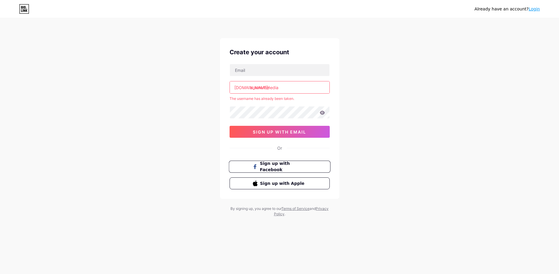
click at [291, 168] on span "Sign up with Facebook" at bounding box center [283, 166] width 47 height 13
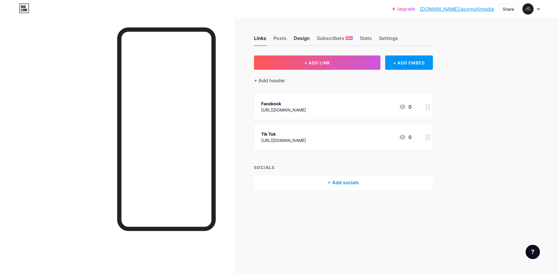
click at [299, 39] on div "Design" at bounding box center [302, 40] width 16 height 11
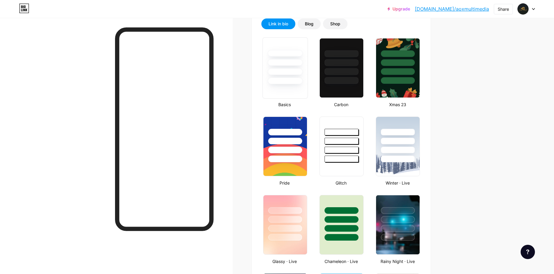
scroll to position [149, 0]
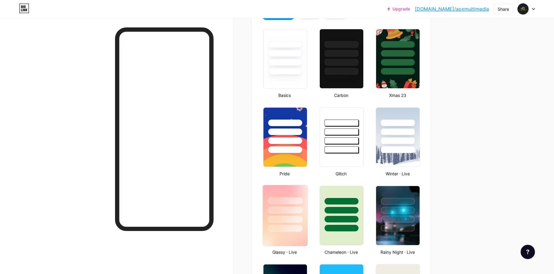
click at [299, 194] on div at bounding box center [285, 208] width 45 height 47
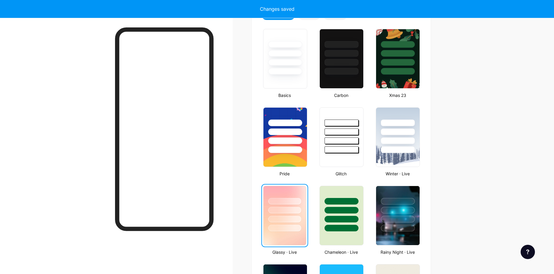
click at [286, 192] on div at bounding box center [284, 208] width 43 height 45
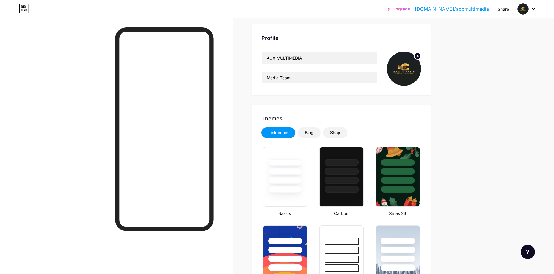
scroll to position [30, 0]
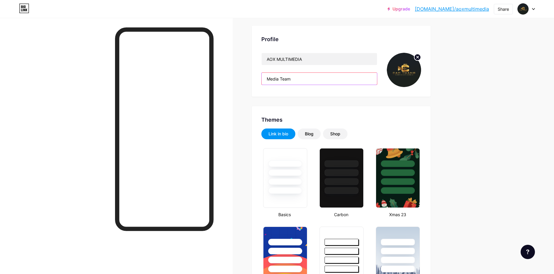
click at [300, 79] on input "Media Team" at bounding box center [319, 79] width 115 height 12
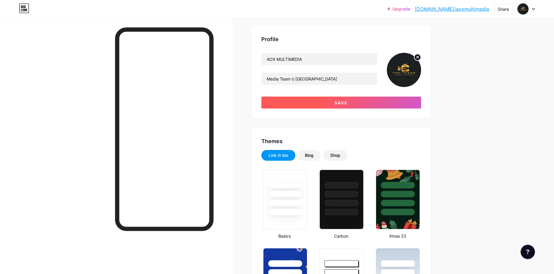
click at [331, 100] on button "Save" at bounding box center [341, 103] width 160 height 12
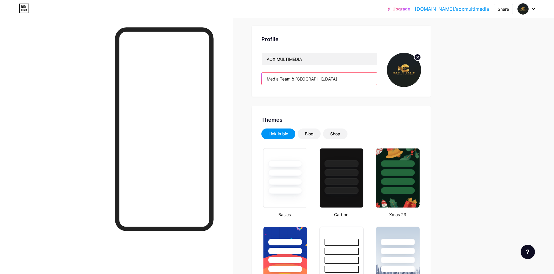
click at [296, 80] on input "Media Team ò [GEOGRAPHIC_DATA]" at bounding box center [319, 79] width 115 height 12
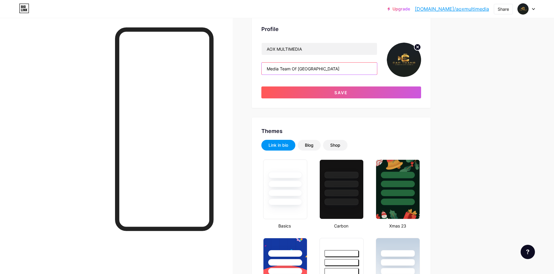
scroll to position [0, 0]
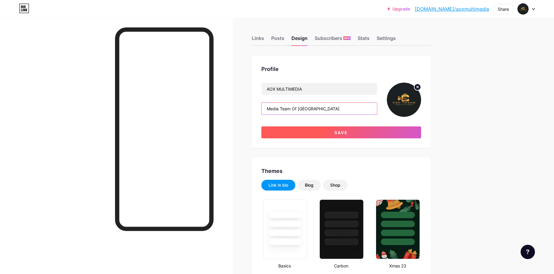
type input "Media Team Of [GEOGRAPHIC_DATA]"
click at [348, 135] on button "Save" at bounding box center [341, 132] width 160 height 12
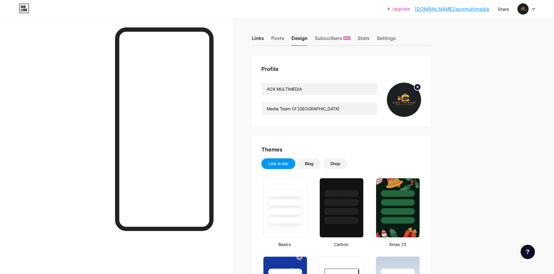
click at [259, 36] on div "Links" at bounding box center [258, 40] width 12 height 11
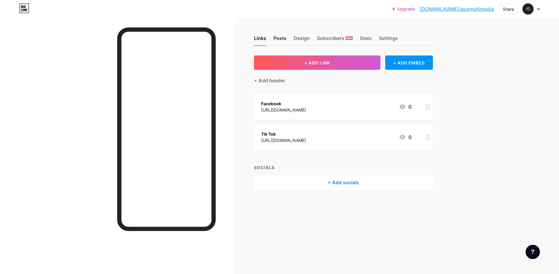
click at [277, 37] on div "Posts" at bounding box center [279, 40] width 13 height 11
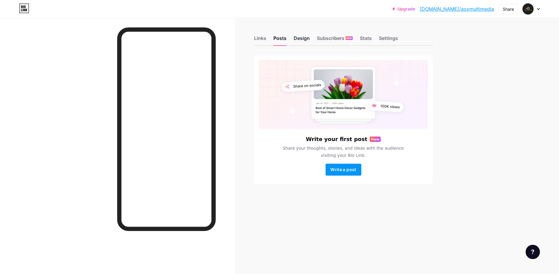
click at [298, 38] on div "Design" at bounding box center [302, 40] width 16 height 11
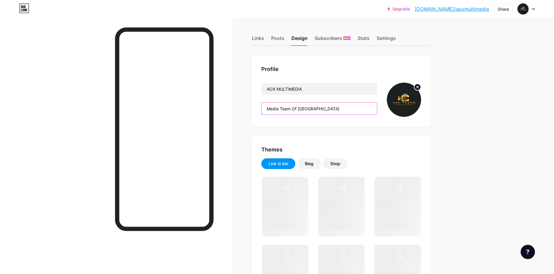
click at [361, 108] on input "Media Team Of [GEOGRAPHIC_DATA]" at bounding box center [319, 109] width 115 height 12
drag, startPoint x: 362, startPoint y: 108, endPoint x: 244, endPoint y: 101, distance: 118.3
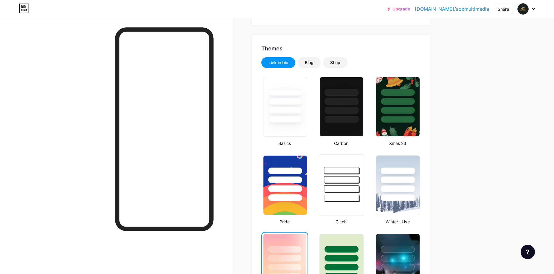
scroll to position [149, 0]
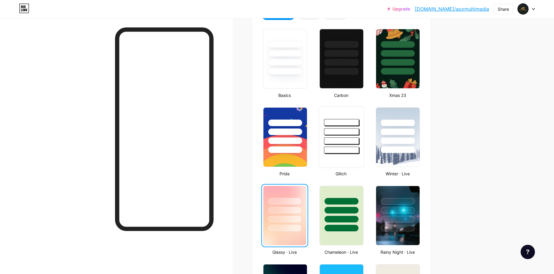
click at [353, 156] on div at bounding box center [341, 136] width 45 height 61
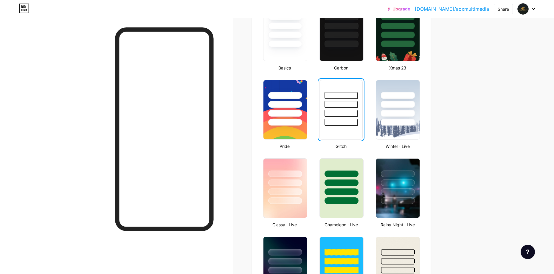
scroll to position [179, 0]
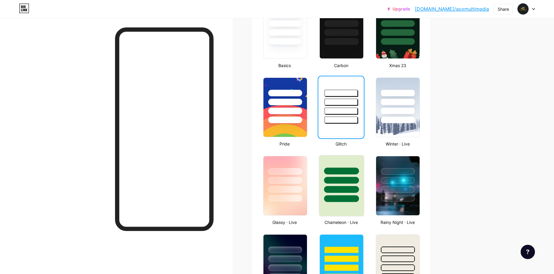
click at [333, 207] on div at bounding box center [341, 185] width 45 height 61
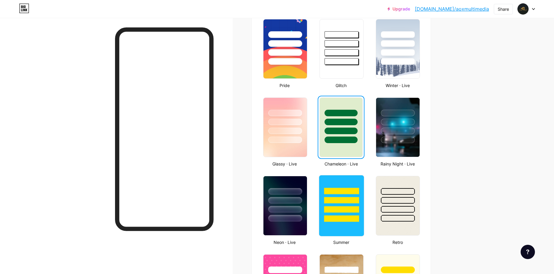
scroll to position [238, 0]
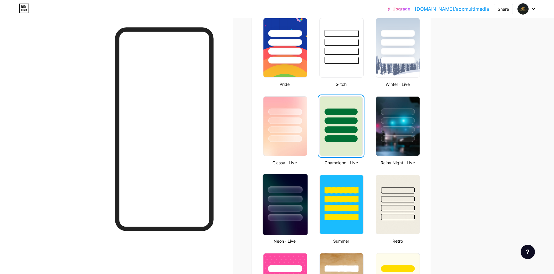
click at [284, 219] on div at bounding box center [285, 217] width 35 height 7
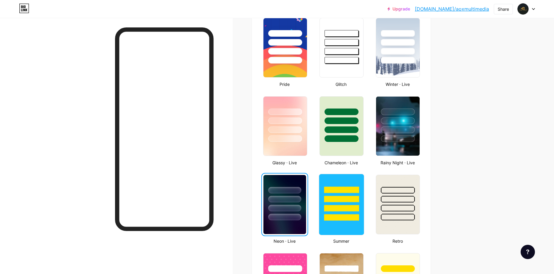
click at [344, 220] on div at bounding box center [341, 217] width 35 height 7
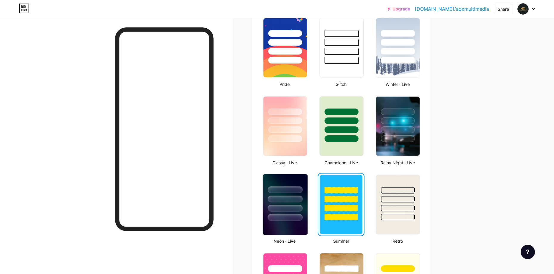
click at [299, 219] on div at bounding box center [285, 217] width 35 height 7
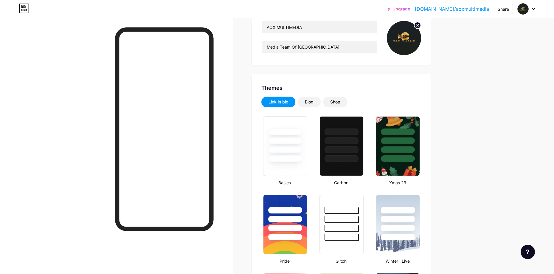
scroll to position [30, 0]
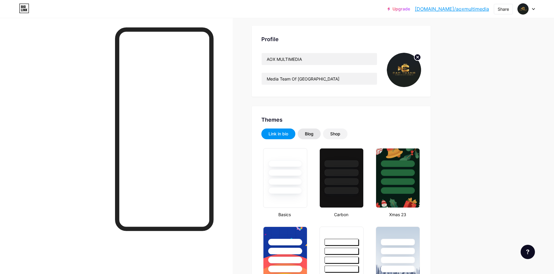
click at [307, 135] on div "Blog" at bounding box center [309, 133] width 23 height 11
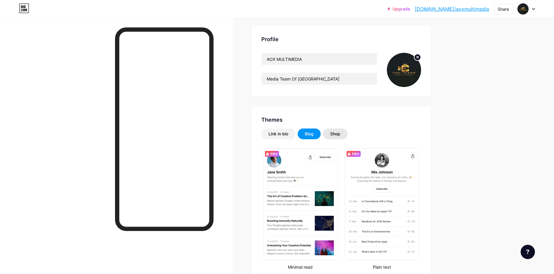
click at [339, 137] on div "Shop" at bounding box center [335, 133] width 24 height 11
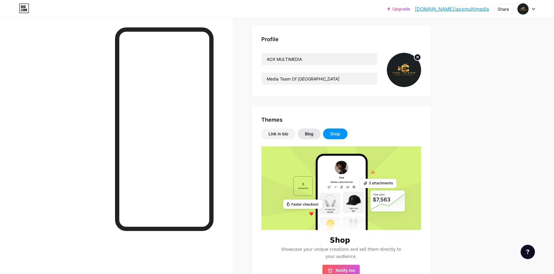
click at [316, 133] on div "Blog" at bounding box center [309, 133] width 23 height 11
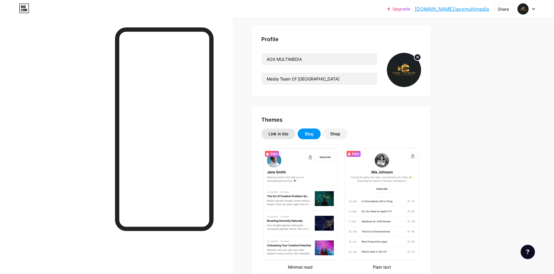
click at [284, 131] on div "Link in bio" at bounding box center [279, 134] width 20 height 6
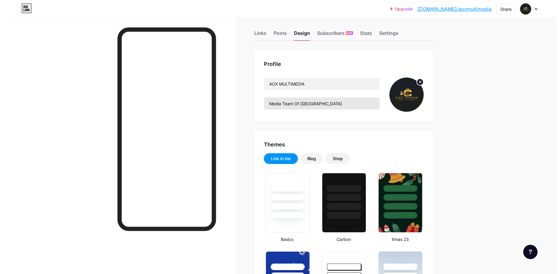
scroll to position [0, 0]
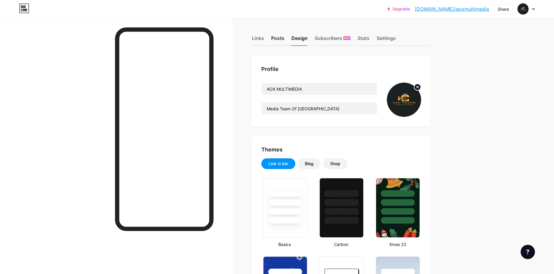
click at [281, 41] on div "Posts" at bounding box center [277, 40] width 13 height 11
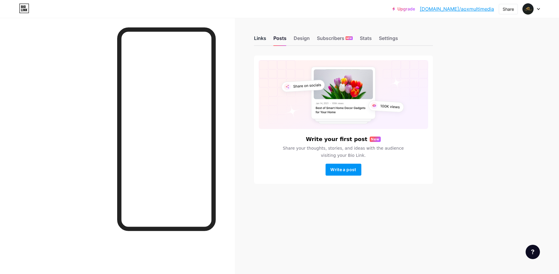
click at [258, 35] on div "Links" at bounding box center [260, 40] width 12 height 11
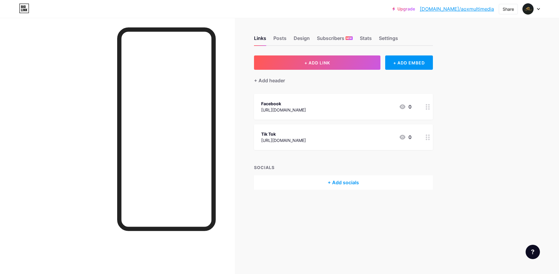
click at [344, 181] on div "+ Add socials" at bounding box center [343, 182] width 179 height 14
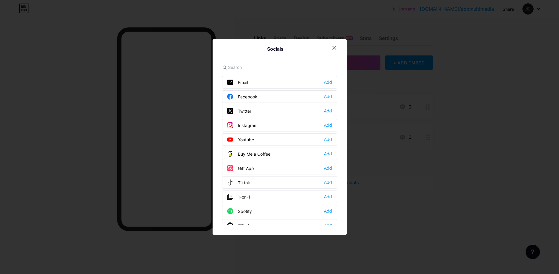
click at [249, 66] on input "text" at bounding box center [261, 67] width 66 height 6
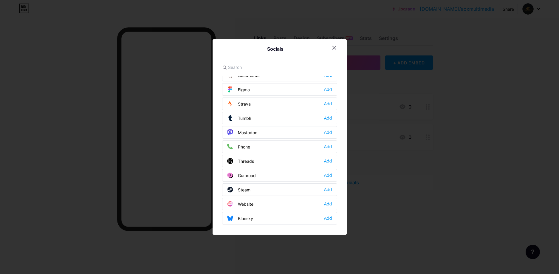
scroll to position [538, 0]
click at [325, 202] on div "Add" at bounding box center [328, 203] width 8 height 6
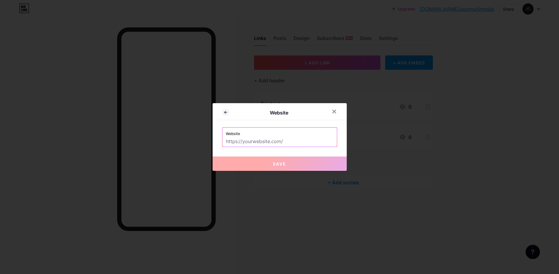
click at [266, 143] on input "text" at bounding box center [279, 141] width 107 height 10
click at [257, 141] on input "[URL][DOMAIN_NAME]" at bounding box center [279, 141] width 107 height 10
click at [249, 141] on input "[URL][DOMAIN_NAME]" at bounding box center [279, 141] width 107 height 10
click at [254, 136] on input "[URL][DOMAIN_NAME]" at bounding box center [279, 141] width 107 height 10
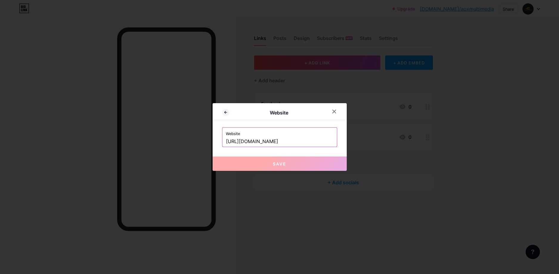
click at [234, 130] on label "Website" at bounding box center [279, 132] width 107 height 9
click at [331, 111] on div at bounding box center [334, 111] width 11 height 11
click at [306, 110] on div "[URL][DOMAIN_NAME]" at bounding box center [283, 110] width 45 height 6
click at [241, 140] on div "Links Posts Design Subscribers NEW Stats Settings + ADD LINK + ADD EMBED + Add …" at bounding box center [229, 118] width 458 height 201
click at [242, 140] on div "Links Posts Design Subscribers NEW Stats Settings + ADD LINK + ADD EMBED + Add …" at bounding box center [229, 118] width 458 height 201
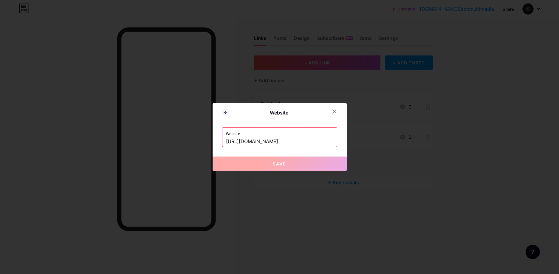
click at [306, 110] on div "[URL][DOMAIN_NAME]" at bounding box center [283, 110] width 45 height 6
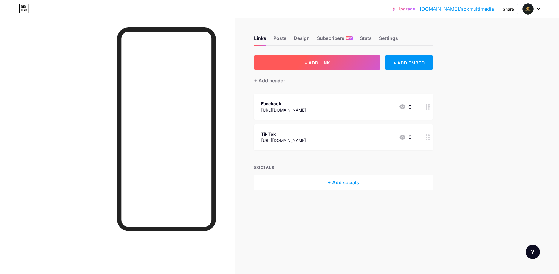
click at [328, 65] on button "+ ADD LINK" at bounding box center [317, 62] width 127 height 14
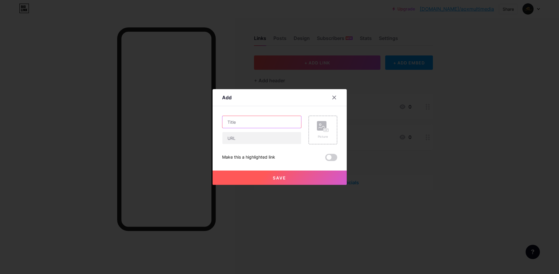
click at [239, 123] on input "text" at bounding box center [261, 122] width 79 height 12
type input "Thông tin thành viên"
click at [242, 140] on input "text" at bounding box center [261, 138] width 79 height 12
paste input "https://app.bio.link/dashboard/links"
click at [243, 140] on input "https://app.bio.link/dashboard/links" at bounding box center [261, 138] width 79 height 12
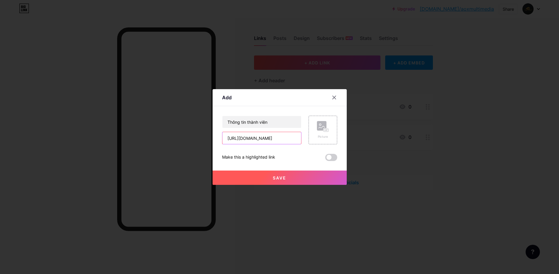
paste input "sites.google.com/view/aoxmultimedia/trang-ch%E1%BB%A7"
type input "https://sites.google.com/view/aoxmultimedia/trang-ch%E1%BB%A7"
click at [280, 179] on span "Save" at bounding box center [279, 177] width 13 height 5
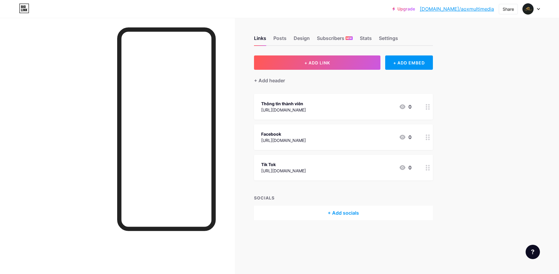
click at [428, 109] on div at bounding box center [428, 107] width 10 height 26
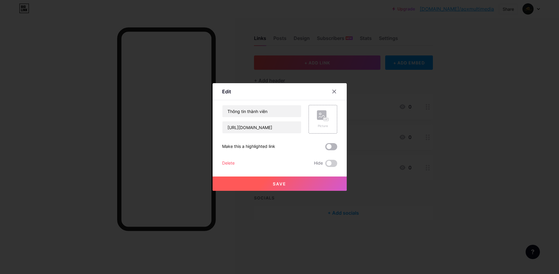
click at [334, 148] on span at bounding box center [331, 146] width 12 height 7
click at [325, 148] on input "checkbox" at bounding box center [325, 148] width 0 height 0
click at [307, 179] on button "Save" at bounding box center [279, 183] width 134 height 14
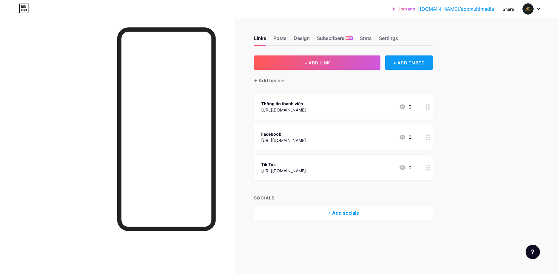
click at [409, 64] on div "+ ADD EMBED" at bounding box center [408, 62] width 47 height 14
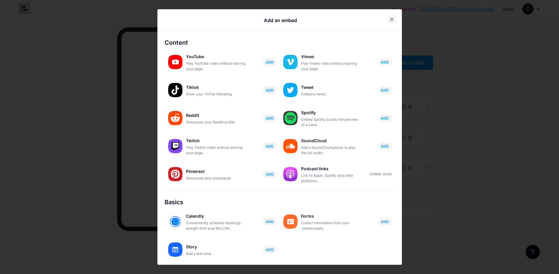
click at [389, 19] on icon at bounding box center [391, 19] width 5 height 5
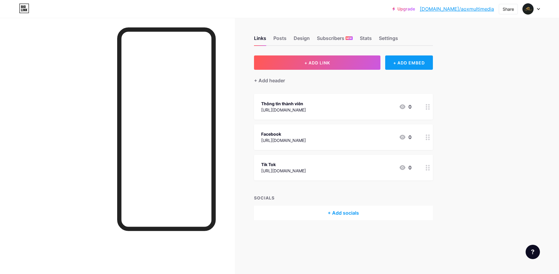
click at [410, 61] on div "+ ADD EMBED" at bounding box center [408, 62] width 47 height 14
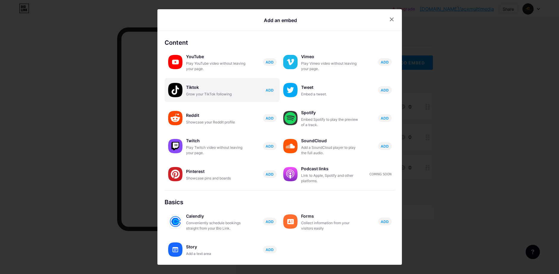
click at [198, 89] on div "Tiktok" at bounding box center [216, 87] width 60 height 8
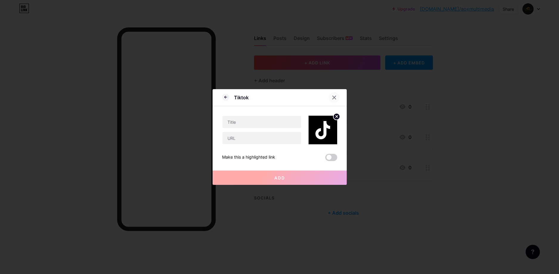
click at [333, 97] on icon at bounding box center [334, 97] width 5 height 5
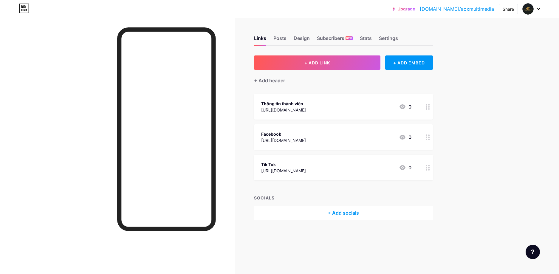
click at [426, 109] on icon at bounding box center [428, 107] width 4 height 6
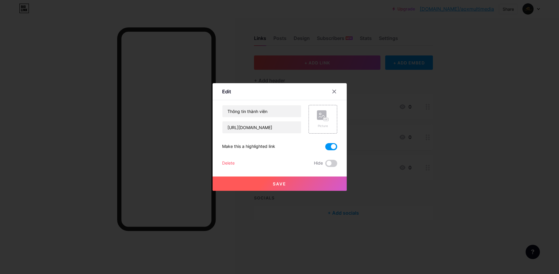
click at [335, 146] on div "Edit Content YouTube Play YouTube video without leaving your page. ADD Vimeo Pl…" at bounding box center [279, 137] width 134 height 108
click at [331, 146] on span at bounding box center [331, 146] width 12 height 7
click at [325, 148] on input "checkbox" at bounding box center [325, 148] width 0 height 0
click at [301, 179] on button "Save" at bounding box center [279, 183] width 134 height 14
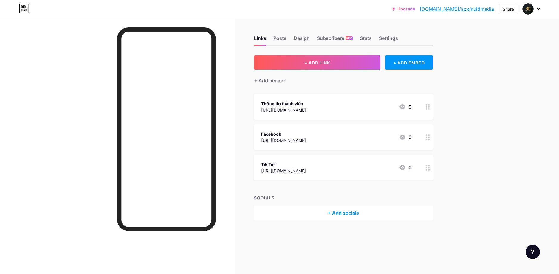
click at [492, 94] on div "Upgrade bio.link/aoxmul... bio.link/aoxmultimedia Share Switch accounts AOX MUL…" at bounding box center [279, 137] width 559 height 274
click at [514, 10] on div "Share" at bounding box center [508, 9] width 19 height 10
click at [488, 42] on div "Get my QR code" at bounding box center [473, 45] width 89 height 14
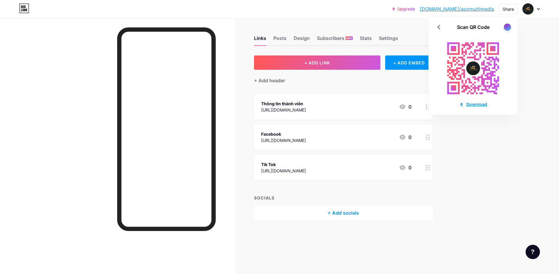
click at [469, 103] on div "Download" at bounding box center [473, 104] width 28 height 6
click at [538, 7] on div at bounding box center [530, 9] width 17 height 11
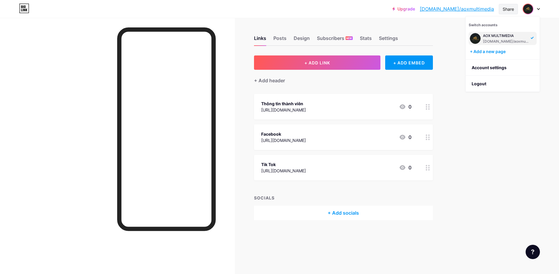
click at [507, 9] on div "Share" at bounding box center [507, 9] width 11 height 6
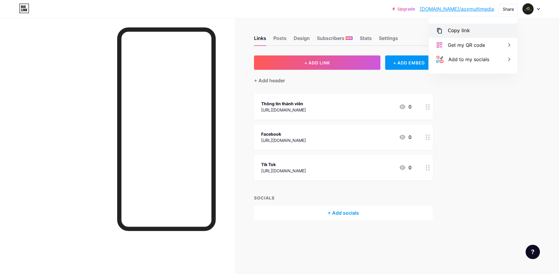
click at [481, 34] on div "Copy link" at bounding box center [473, 31] width 89 height 14
click at [505, 186] on div "Upgrade bio.link/aoxmul... bio.link/aoxmultimedia Share Copy link https://bio.l…" at bounding box center [279, 137] width 559 height 274
click at [384, 40] on div "Settings" at bounding box center [388, 40] width 19 height 11
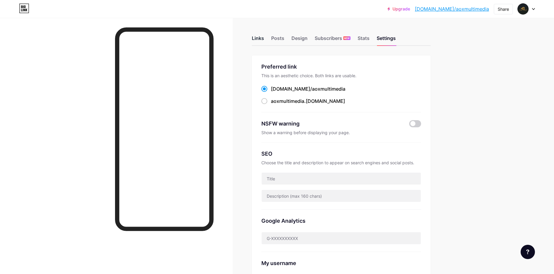
click at [256, 41] on div "Links" at bounding box center [258, 40] width 12 height 11
